Goal: Task Accomplishment & Management: Manage account settings

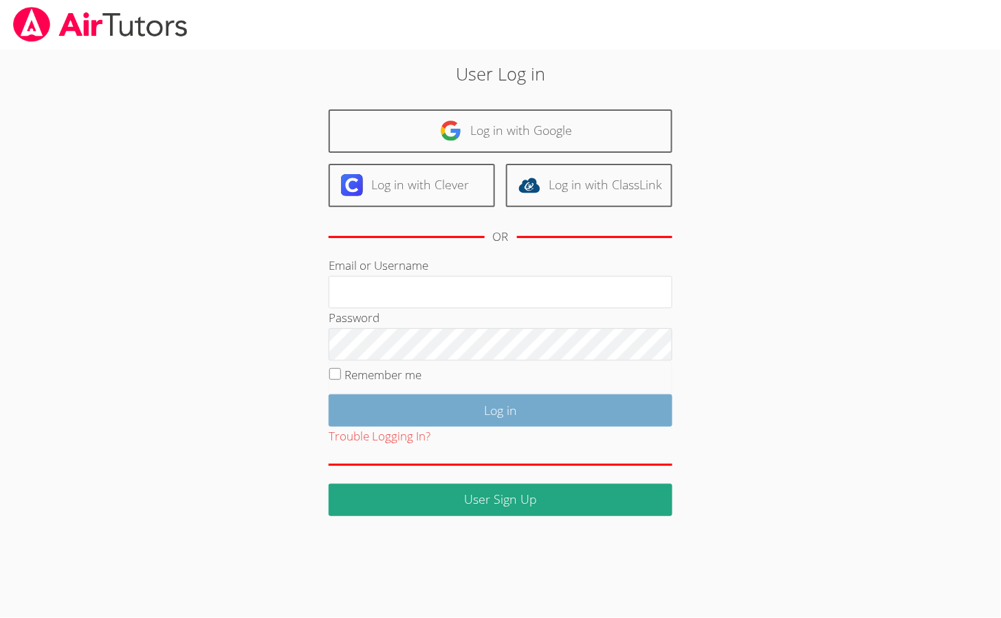
type input "[EMAIL_ADDRESS][DOMAIN_NAME]"
click at [508, 402] on input "Log in" at bounding box center [501, 410] width 344 height 32
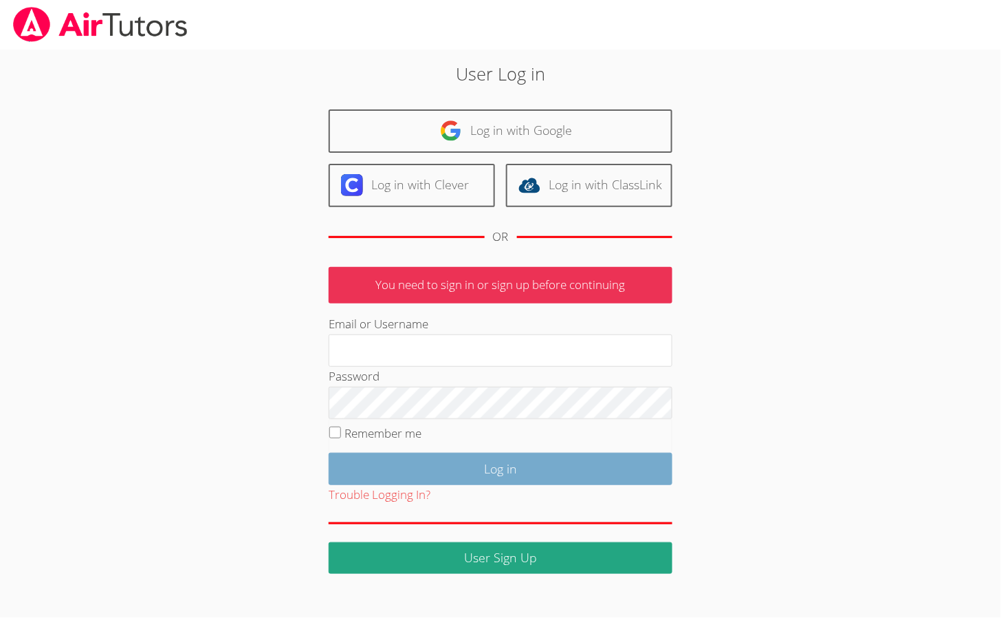
type input "[EMAIL_ADDRESS][DOMAIN_NAME]"
click at [407, 465] on input "Log in" at bounding box center [501, 469] width 344 height 32
